Goal: Communication & Community: Answer question/provide support

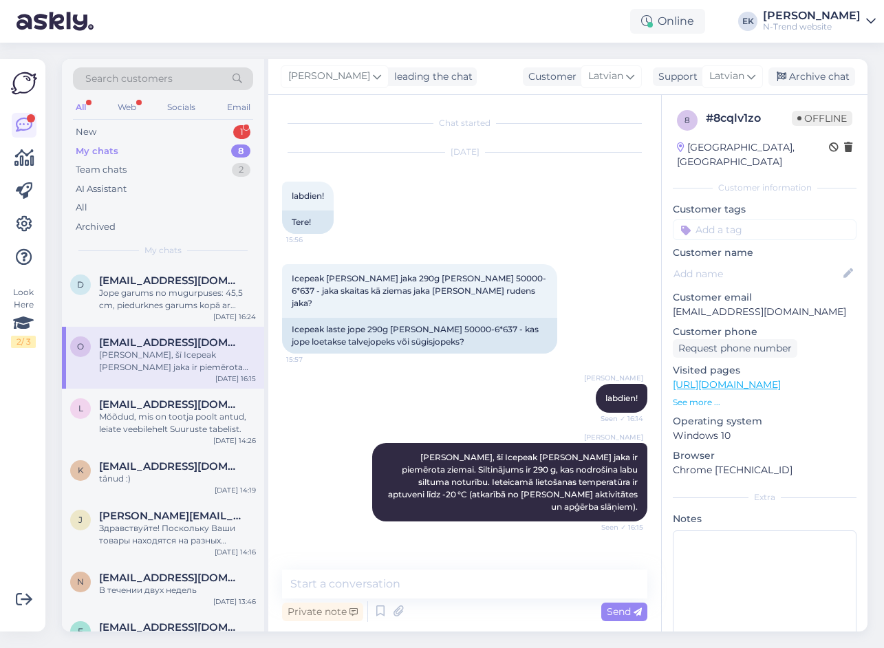
click at [92, 119] on div "All Web Socials Email" at bounding box center [163, 108] width 180 height 21
click at [94, 126] on div "New" at bounding box center [86, 132] width 21 height 14
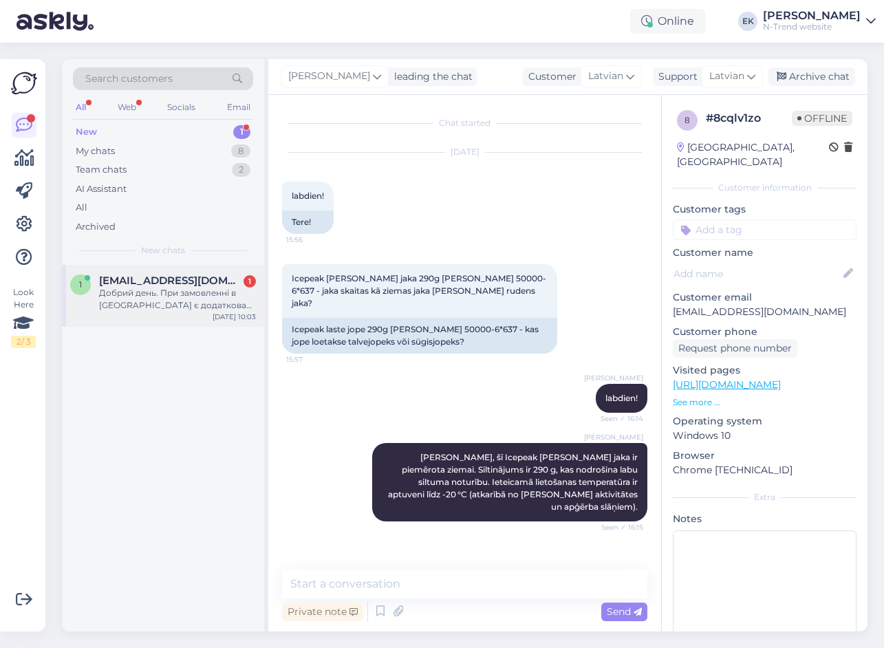
click at [134, 298] on div "Добрий день. При замовленні в [GEOGRAPHIC_DATA] є додаткова скидка?" at bounding box center [177, 299] width 157 height 25
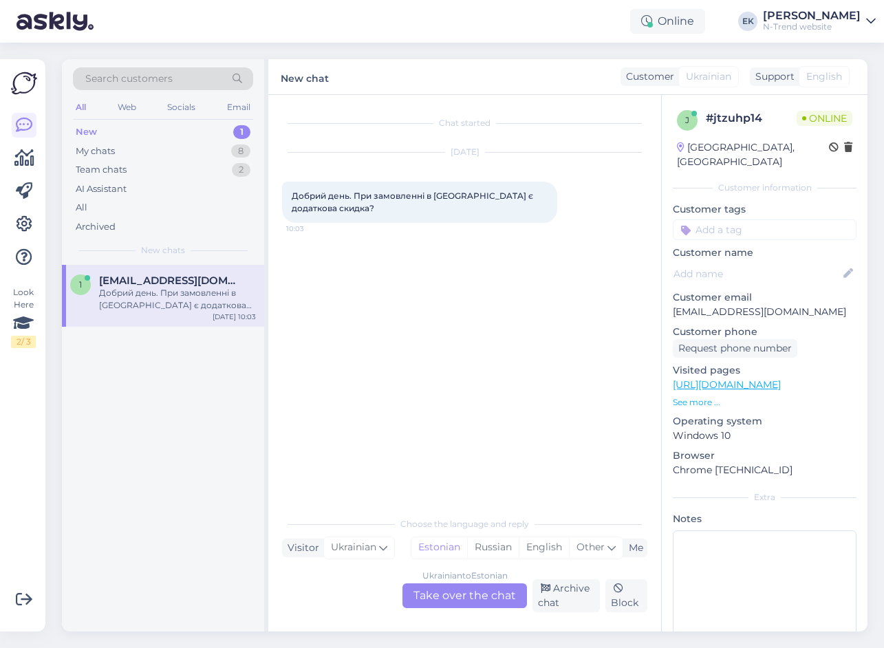
click at [455, 598] on div "Ukrainian to Estonian Take over the chat" at bounding box center [464, 595] width 124 height 25
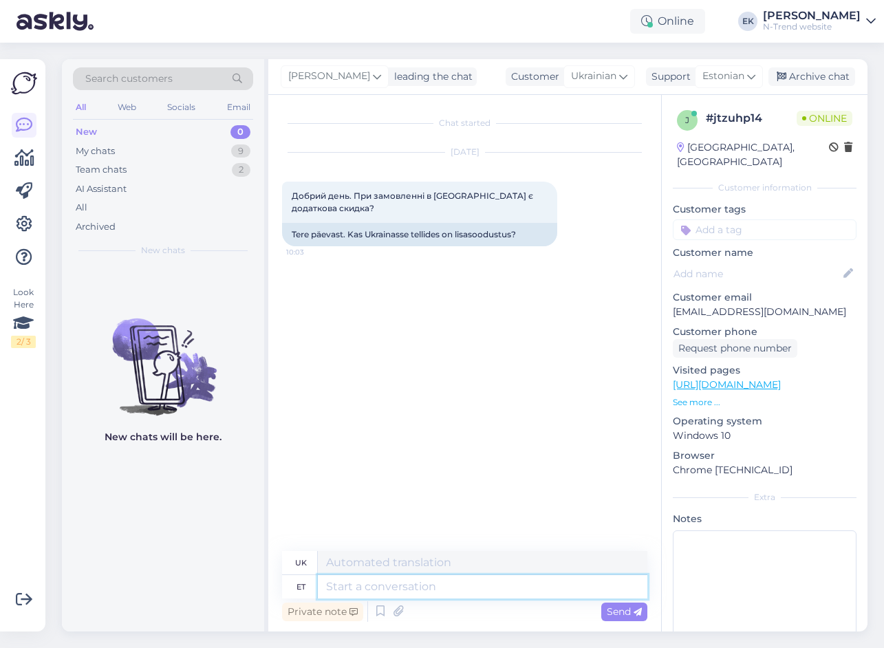
click at [398, 584] on textarea at bounding box center [482, 586] width 329 height 23
type textarea "Tere."
type textarea "Привіт."
type textarea "Tere. Ei o"
type textarea "Привіт. Ні."
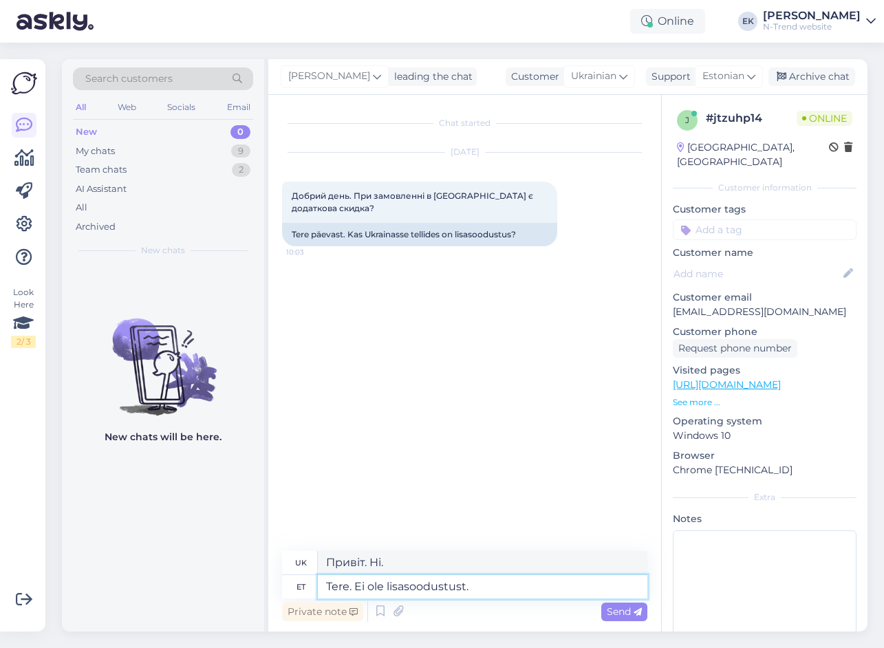
type textarea "Tere. Ei ole lisasoodustust."
type textarea "Доброго дня. Додаткової знижки немає."
type textarea "Tere. Ei ole lisasoodustust."
click at [612, 609] on span "Send" at bounding box center [624, 611] width 35 height 12
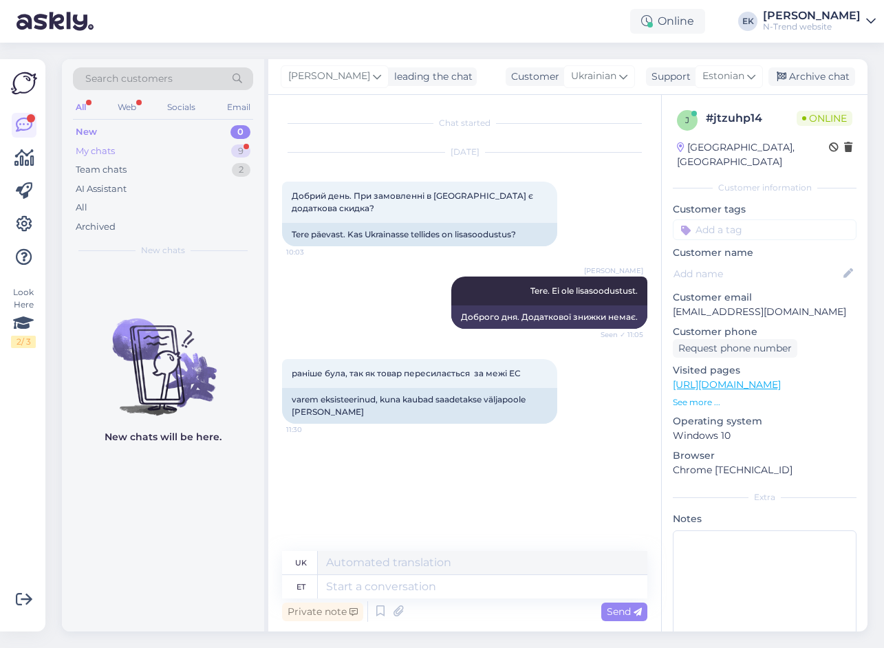
click at [93, 147] on div "My chats" at bounding box center [95, 151] width 39 height 14
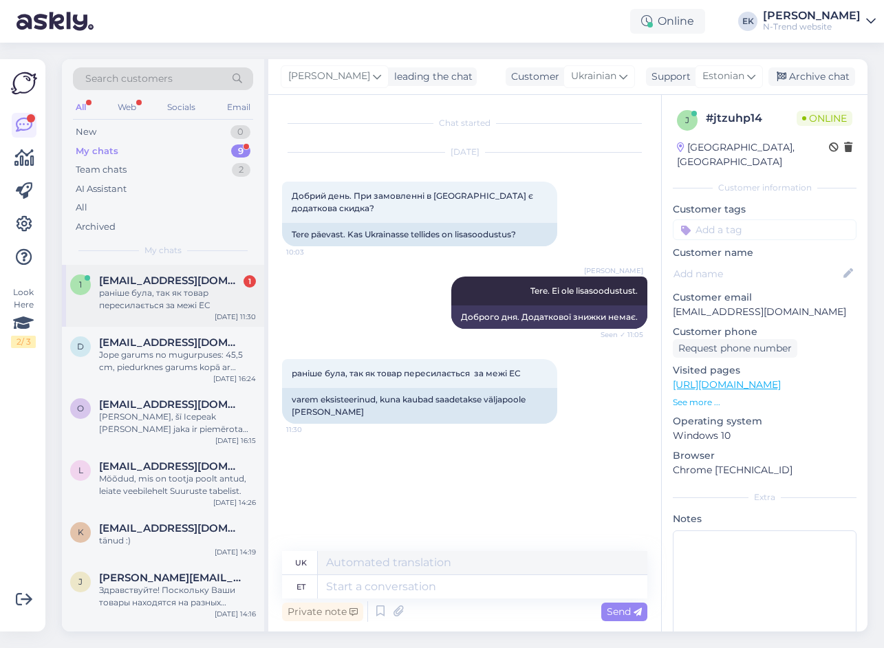
click at [144, 295] on div "раніше була, так як товар пересилається за межі ЕС" at bounding box center [177, 299] width 157 height 25
click at [728, 75] on span "Estonian" at bounding box center [723, 76] width 42 height 15
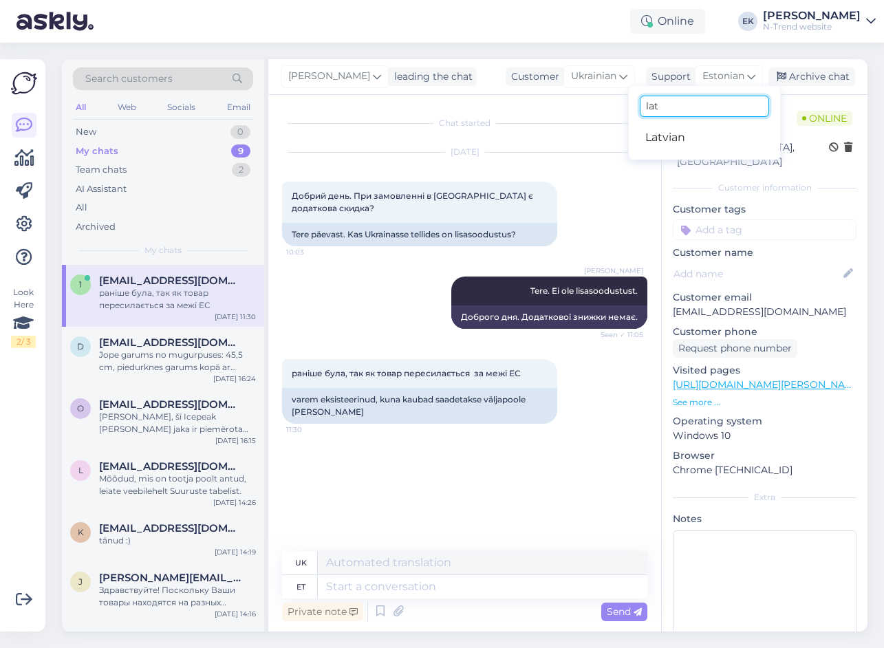
drag, startPoint x: 606, startPoint y: 104, endPoint x: 583, endPoint y: 101, distance: 22.9
click at [583, 101] on div "[PERSON_NAME] leading the chat Customer Ukrainian Support Estonian lat Latvian …" at bounding box center [567, 345] width 599 height 572
click at [733, 79] on span "Estonian" at bounding box center [723, 76] width 42 height 15
type input "ukr"
click at [675, 136] on link "Ukrainian" at bounding box center [704, 138] width 151 height 22
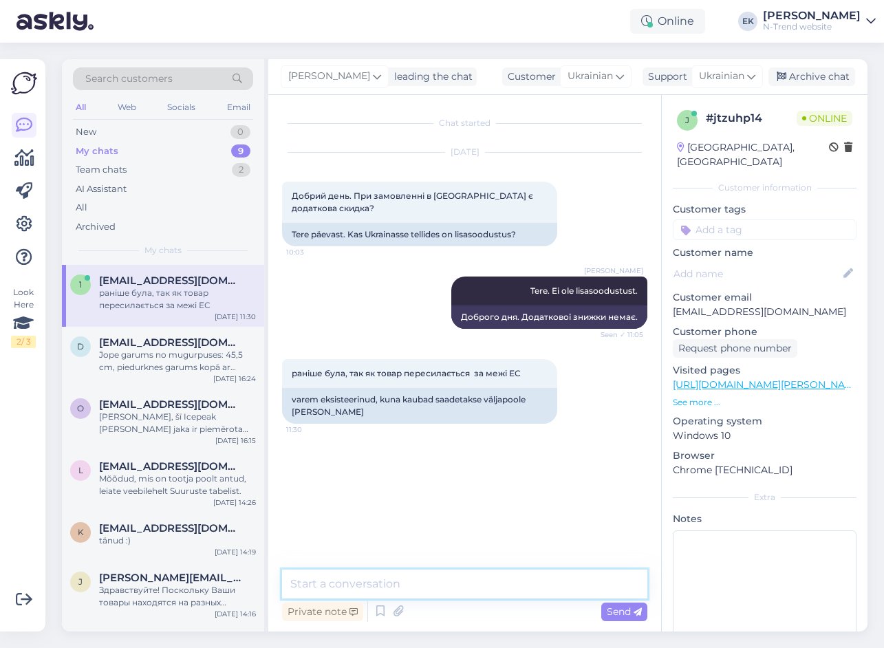
click at [407, 587] on textarea at bounding box center [464, 583] width 365 height 29
paste textarea "Якщо у вас вказана країна Україна, то ціни на сайті вже відображаються без ПДВ."
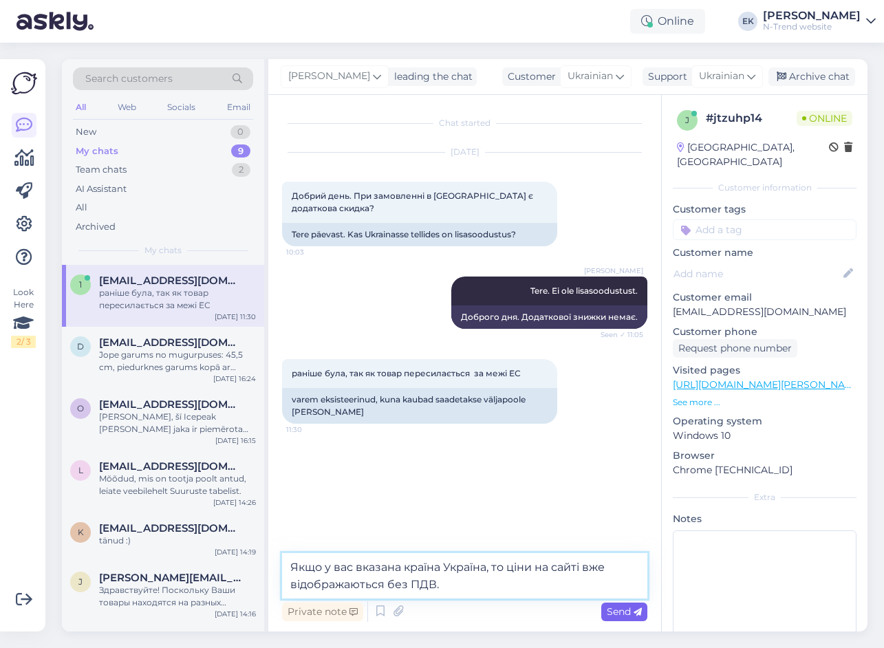
type textarea "Якщо у вас вказана країна Україна, то ціни на сайті вже відображаються без ПДВ."
click at [616, 605] on span "Send" at bounding box center [624, 611] width 35 height 12
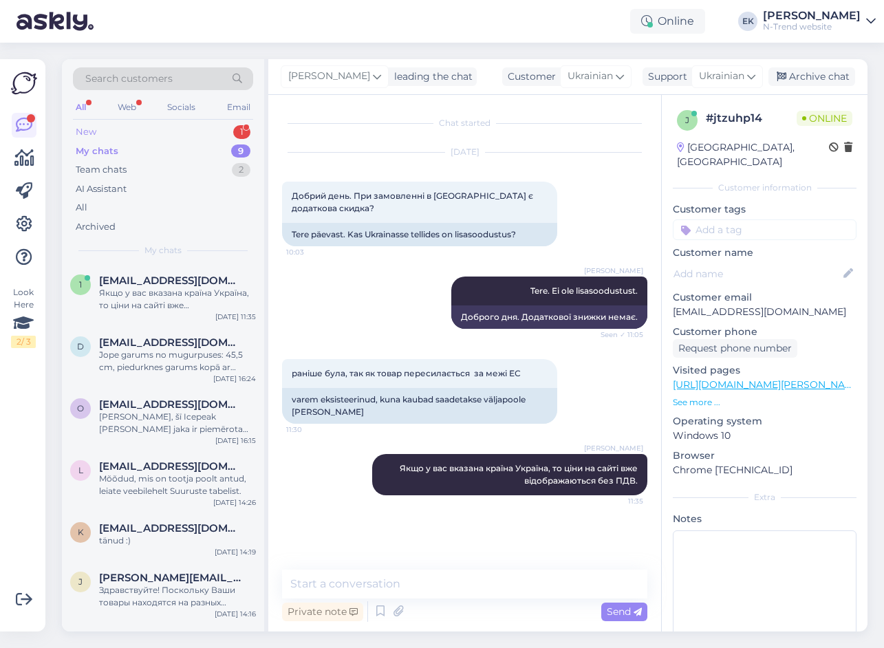
click at [104, 127] on div "New 1" at bounding box center [163, 131] width 180 height 19
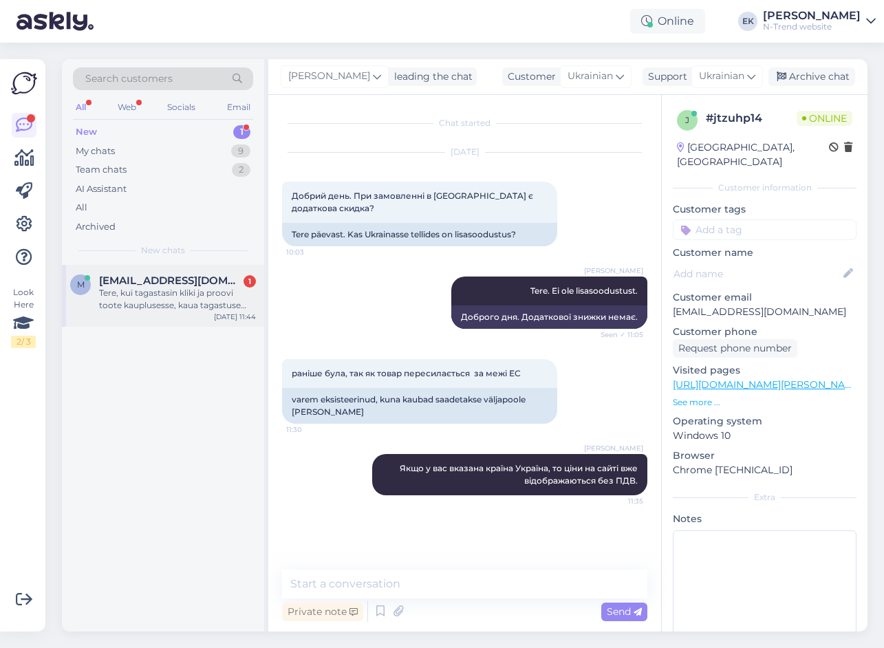
click at [157, 283] on span "[EMAIL_ADDRESS][DOMAIN_NAME]" at bounding box center [170, 280] width 143 height 12
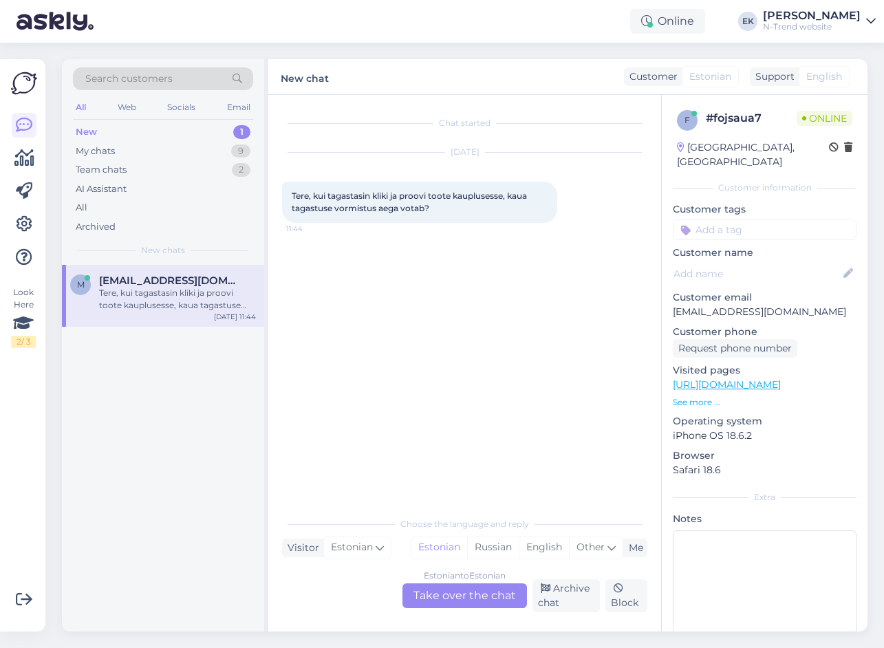
click at [467, 599] on div "Estonian to Estonian Take over the chat" at bounding box center [464, 595] width 124 height 25
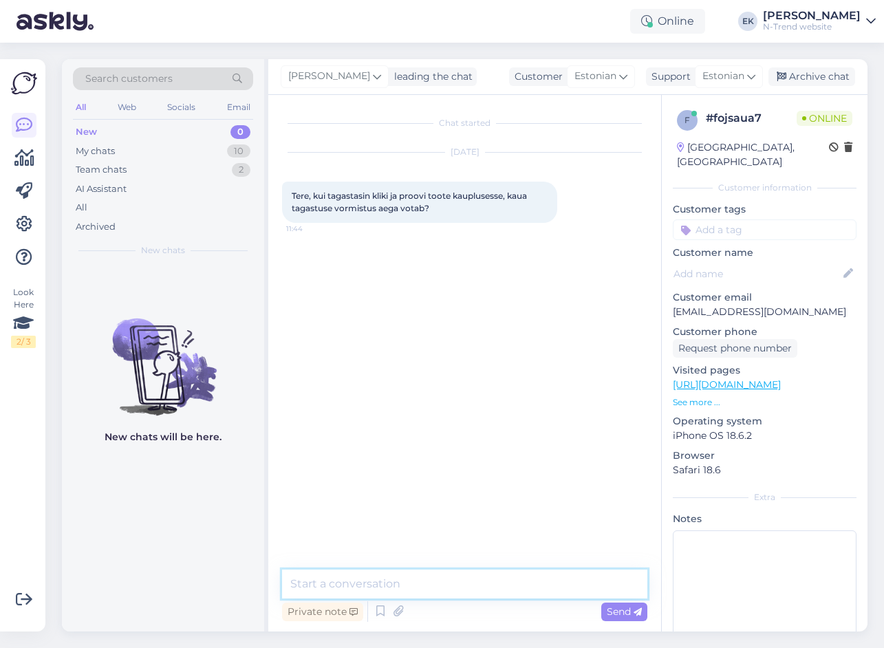
drag, startPoint x: 439, startPoint y: 580, endPoint x: 442, endPoint y: 571, distance: 10.0
click at [439, 577] on textarea at bounding box center [464, 583] width 365 height 29
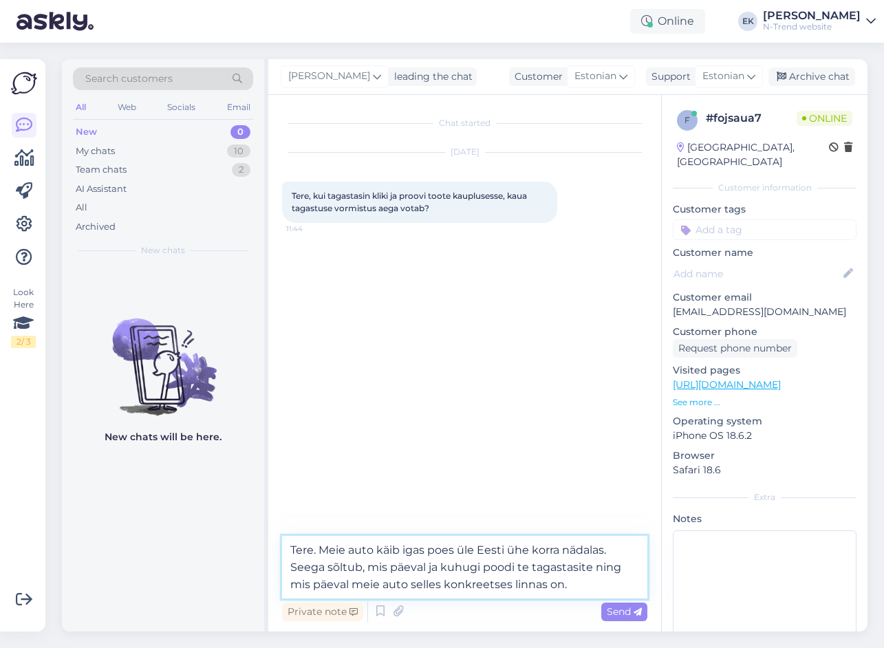
click at [478, 567] on textarea "Tere. Meie auto käib igas poes üle Eesti ühe korra nädalas. Seega sõltub, mis p…" at bounding box center [464, 567] width 365 height 63
click at [480, 567] on textarea "Tere. Meie auto käib igas poes üle Eesti ühe korra nädalas. Seega sõltub, mis p…" at bounding box center [464, 567] width 365 height 63
click at [555, 584] on textarea "Tere. Meie auto käib igas poes üle Eesti ühe korra nädalas. Seega sõltub, mis p…" at bounding box center [464, 567] width 365 height 63
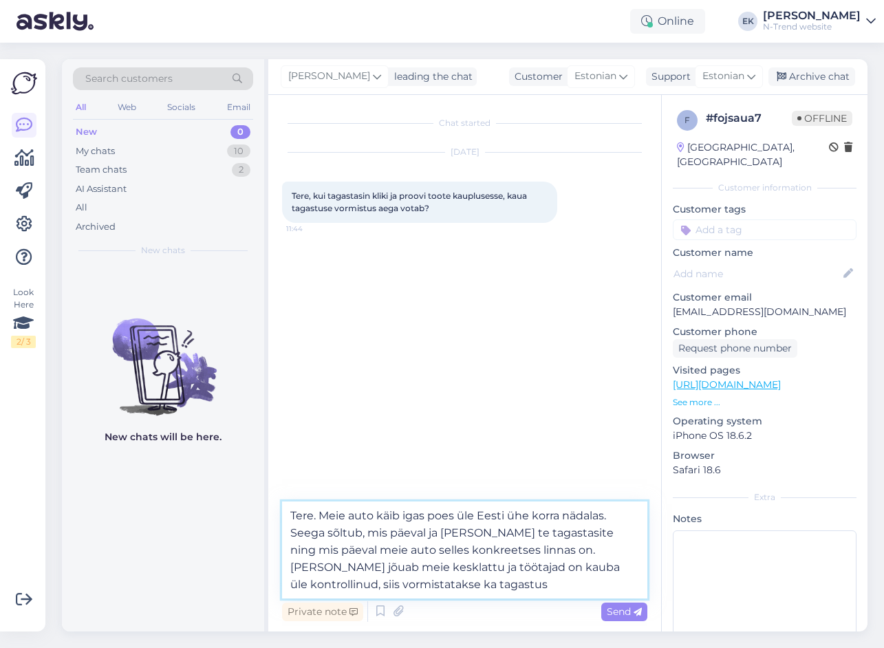
type textarea "Tere. Meie auto käib igas poes üle Eesti ühe korra nädalas. Seega sõltub, mis p…"
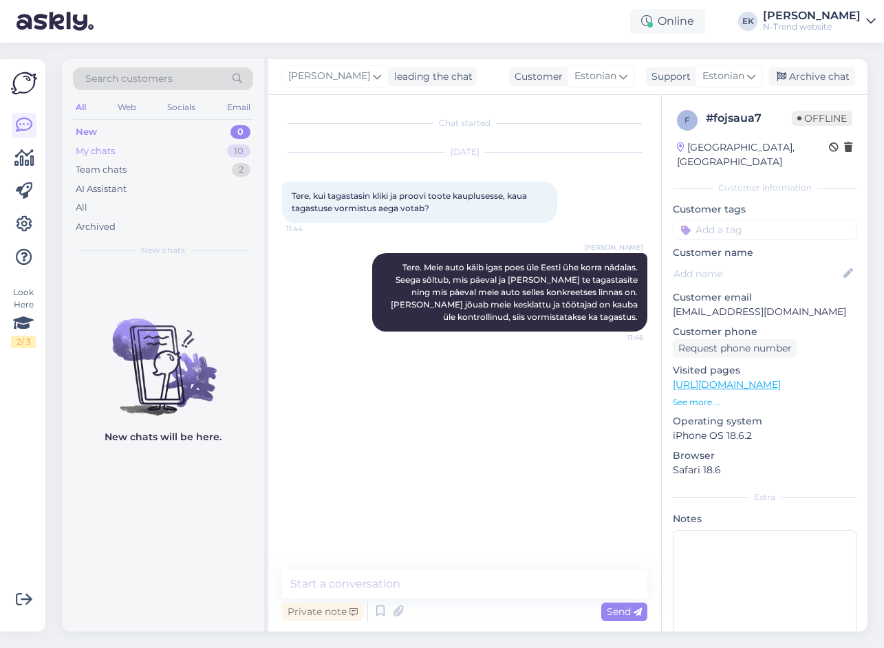
click at [98, 150] on div "My chats" at bounding box center [95, 151] width 39 height 14
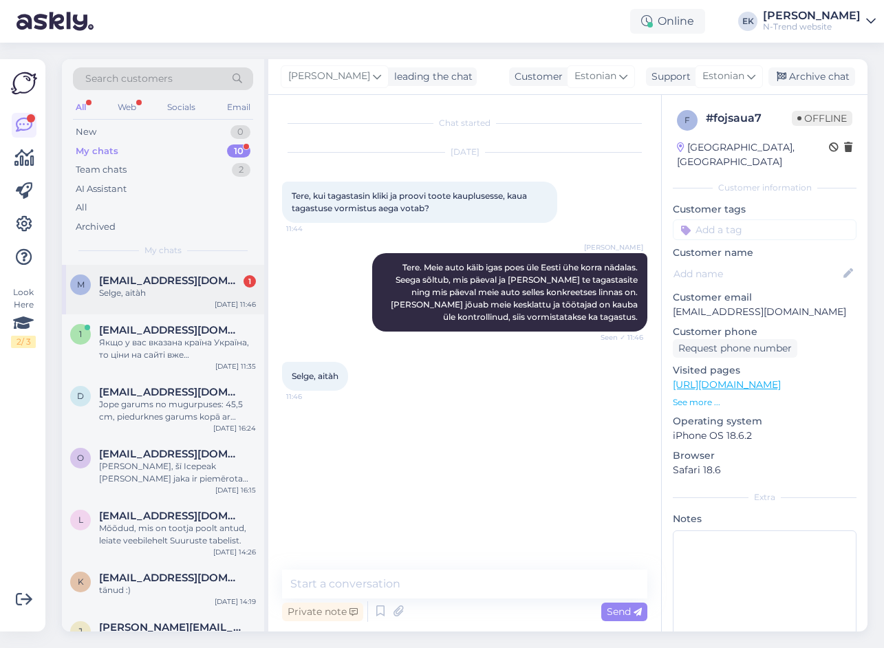
click at [166, 287] on div "Selge, aitàh" at bounding box center [177, 293] width 157 height 12
